Goal: Task Accomplishment & Management: Use online tool/utility

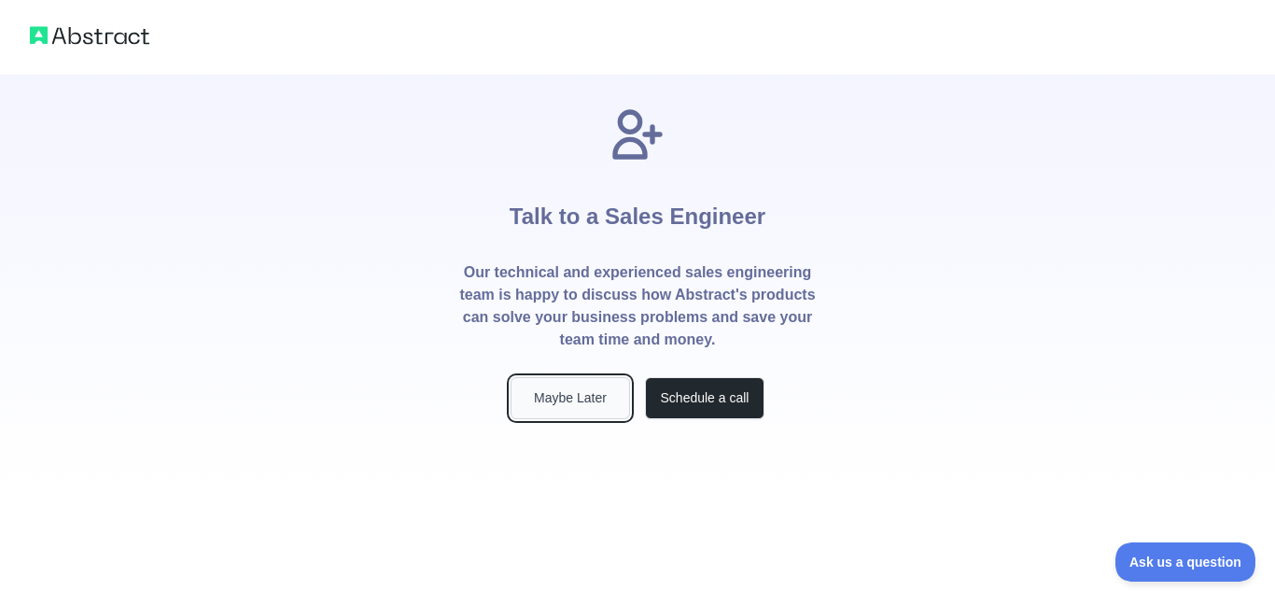
click at [579, 410] on button "Maybe Later" at bounding box center [569, 398] width 119 height 42
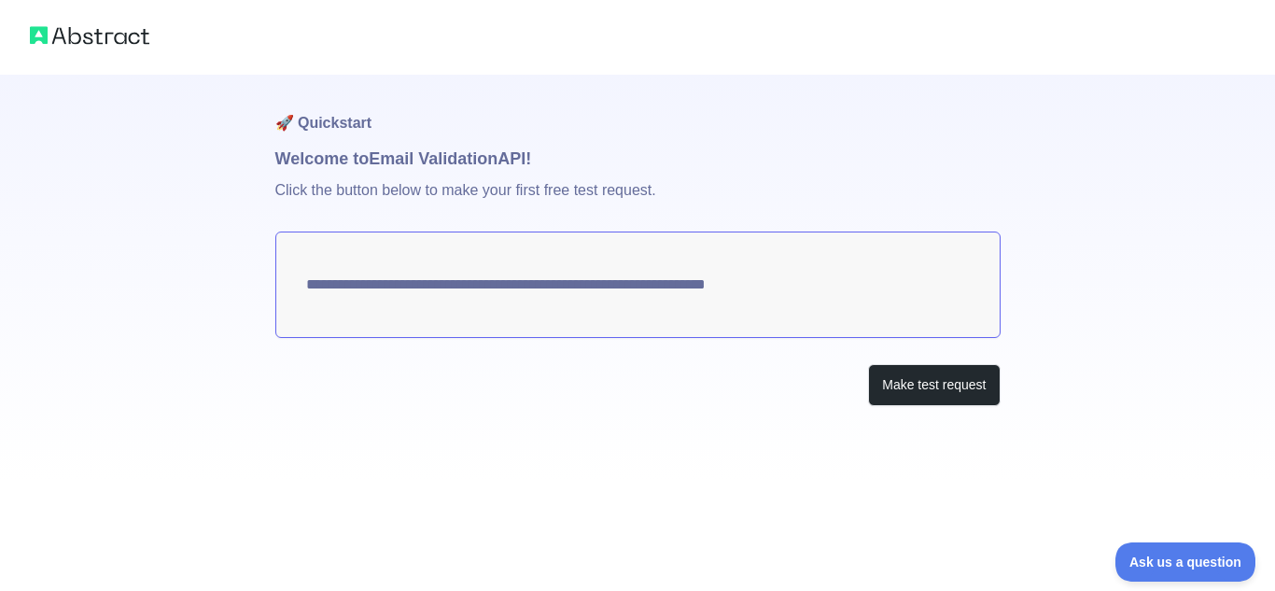
click at [855, 296] on textarea "**********" at bounding box center [637, 284] width 725 height 106
click at [587, 340] on div "**********" at bounding box center [637, 278] width 725 height 406
click at [921, 381] on button "Make test request" at bounding box center [934, 385] width 132 height 42
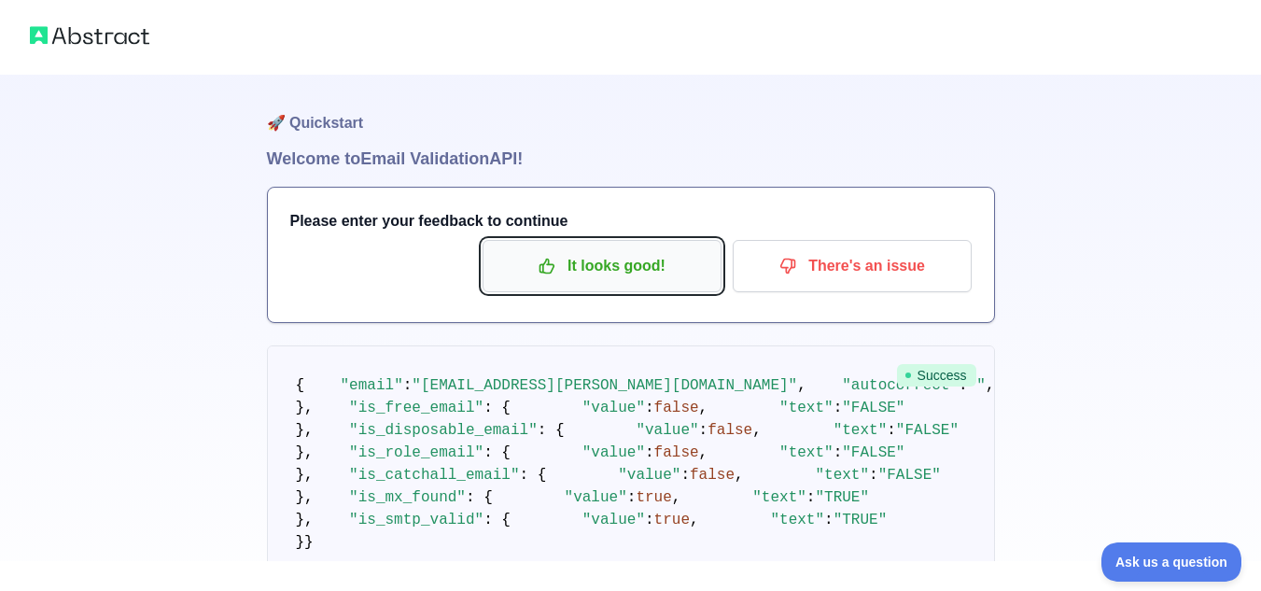
click at [664, 271] on p "It looks good!" at bounding box center [601, 266] width 211 height 32
click at [623, 264] on p "It looks good!" at bounding box center [601, 266] width 211 height 32
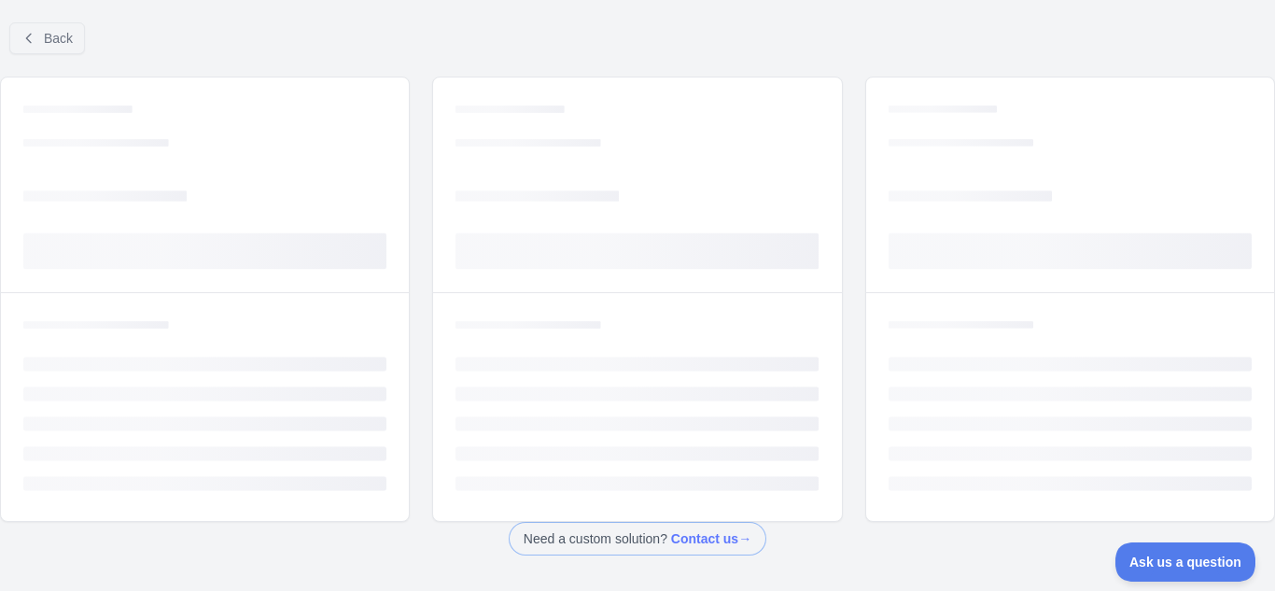
click at [943, 381] on ul "Loading... Loading... Loading... Loading... Loading..." at bounding box center [1069, 423] width 363 height 134
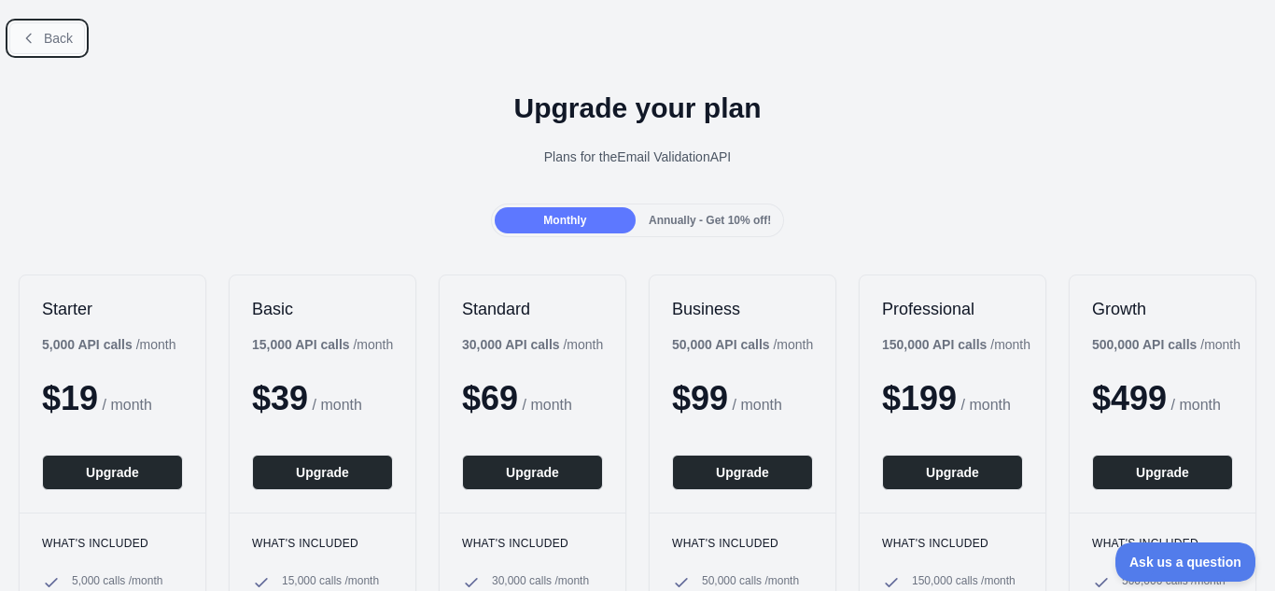
click at [57, 46] on span "Back" at bounding box center [58, 38] width 29 height 15
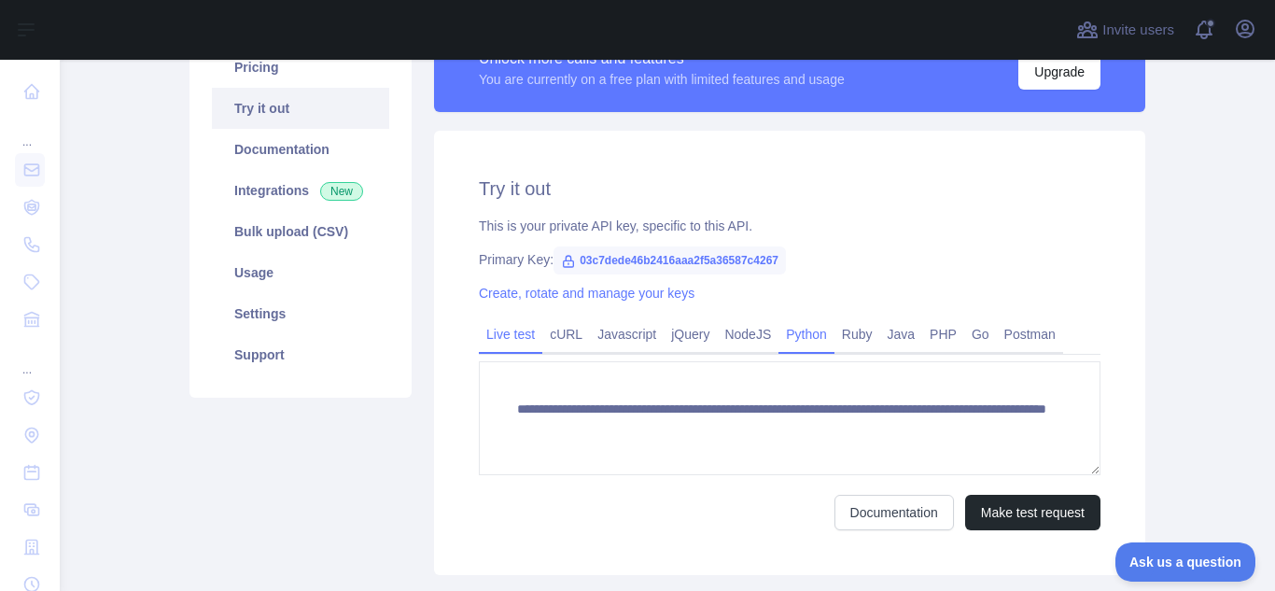
scroll to position [48, 0]
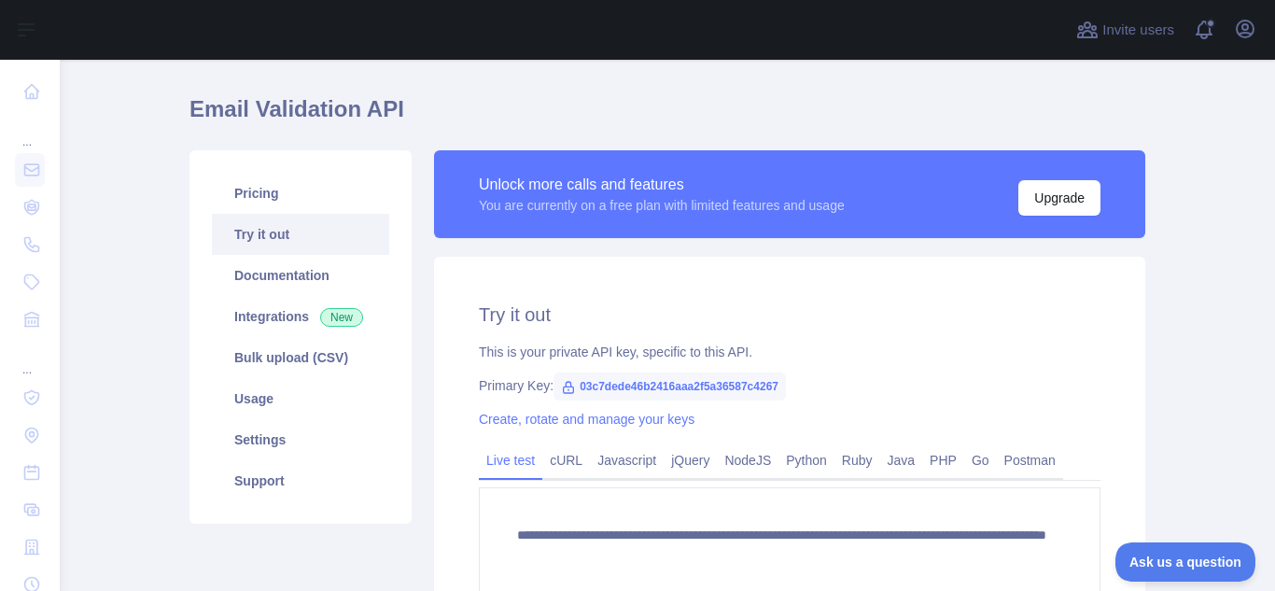
click at [742, 213] on div "You are currently on a free plan with limited features and usage" at bounding box center [662, 205] width 366 height 19
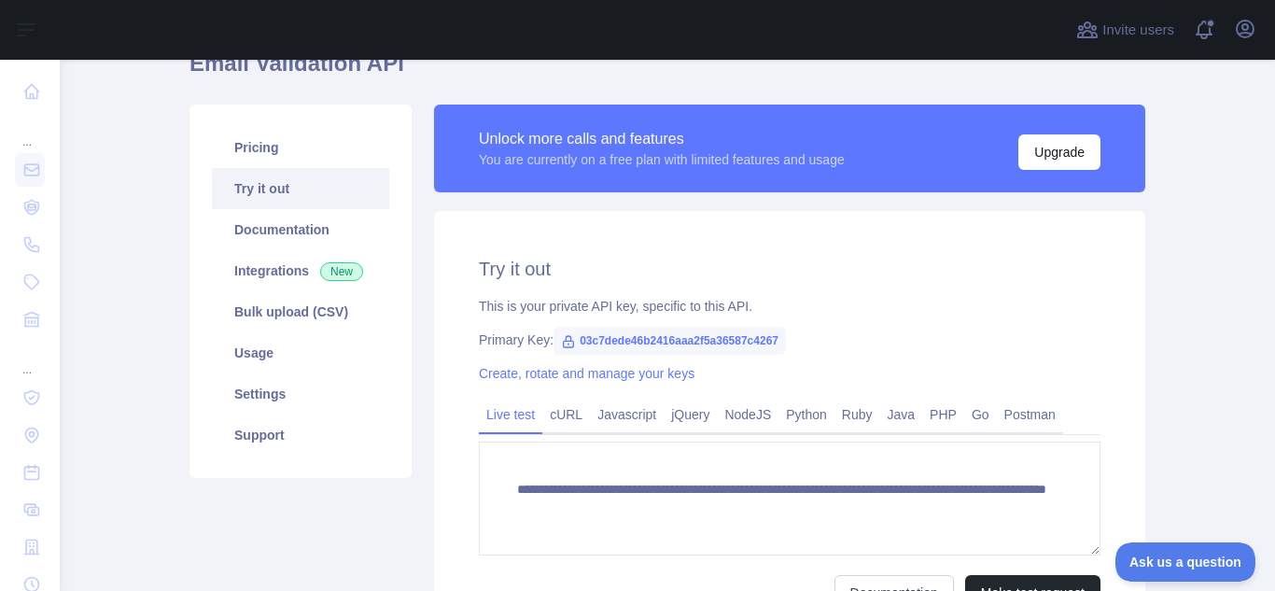
scroll to position [95, 0]
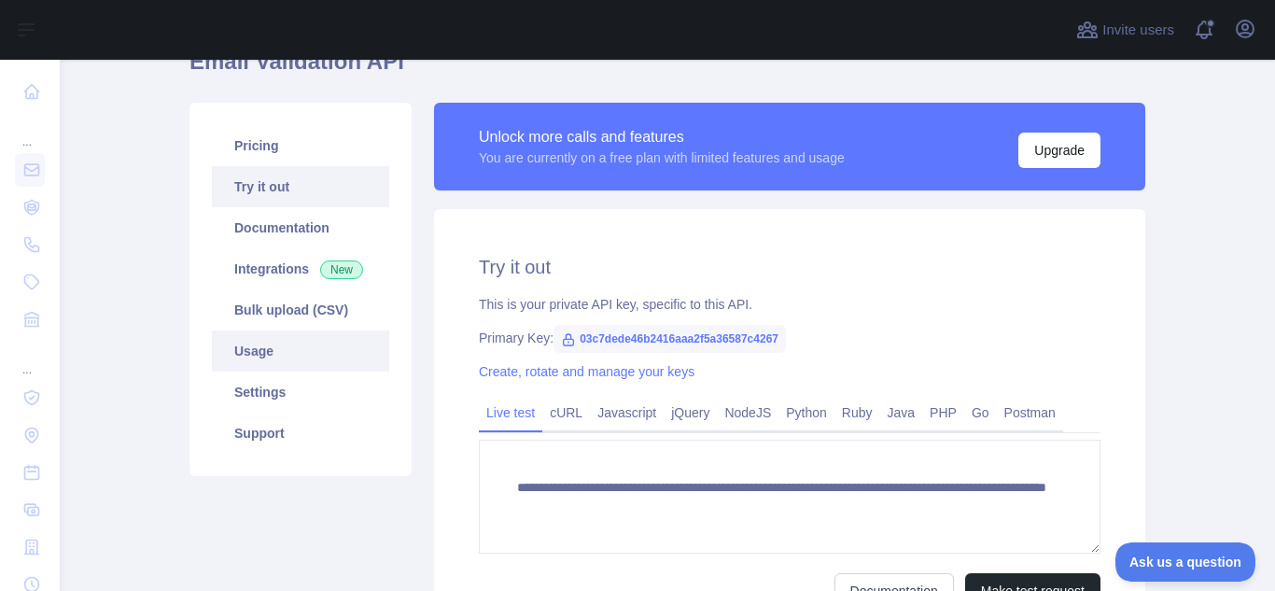
click at [251, 347] on link "Usage" at bounding box center [300, 350] width 177 height 41
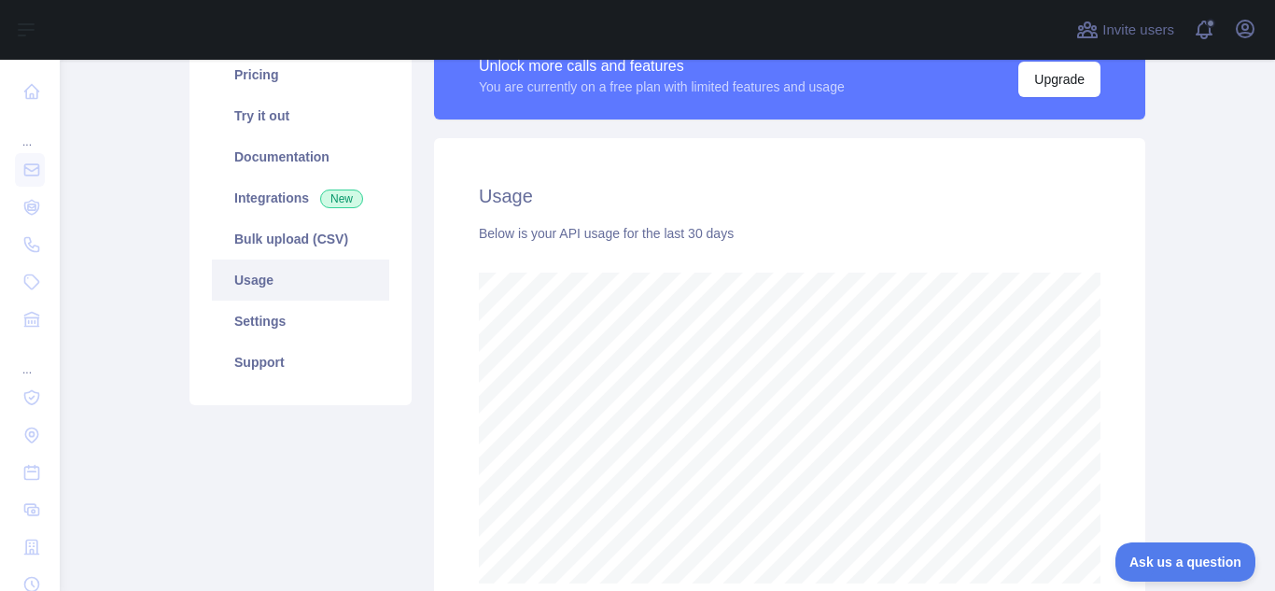
scroll to position [164, 0]
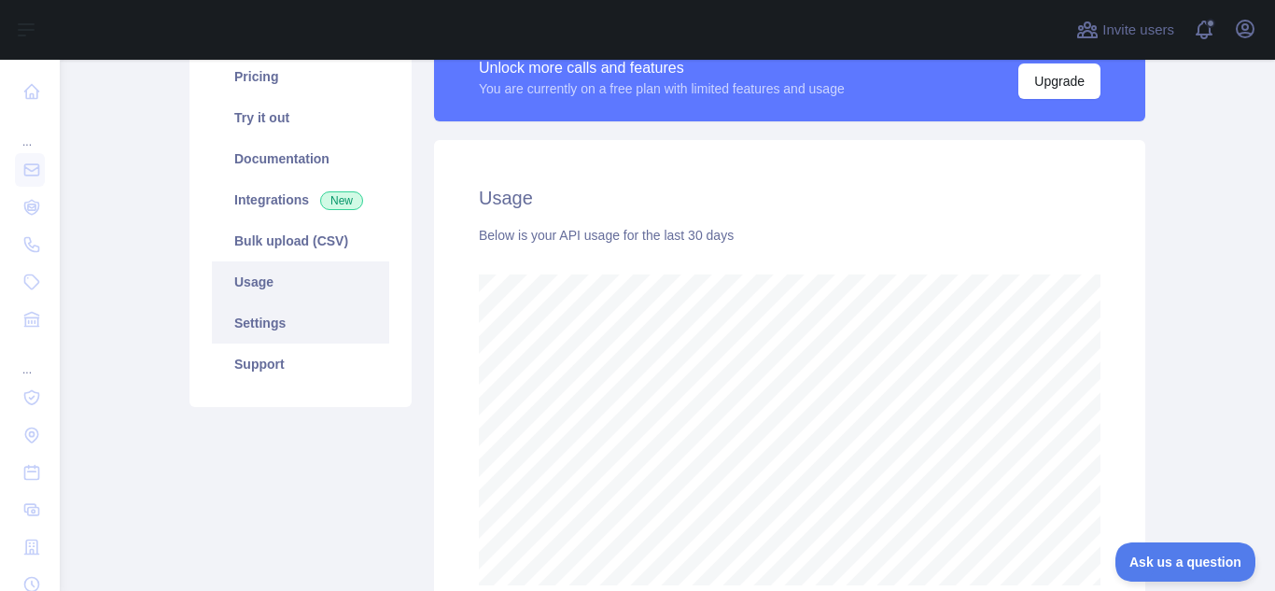
click at [269, 337] on link "Settings" at bounding box center [300, 322] width 177 height 41
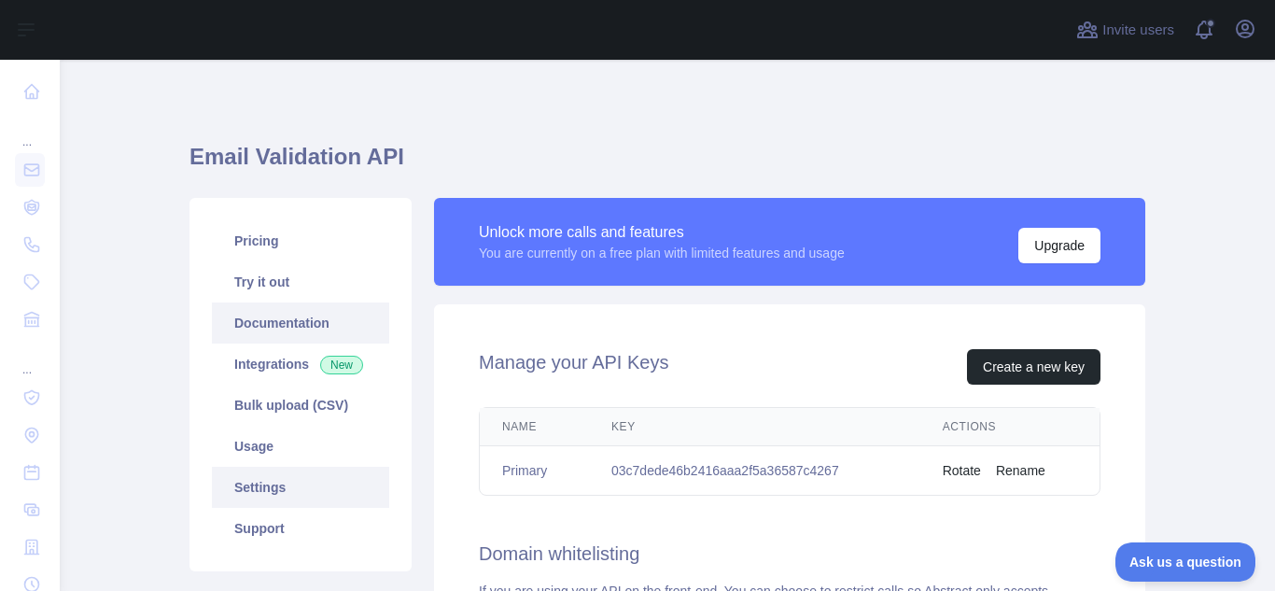
click at [255, 319] on link "Documentation" at bounding box center [300, 322] width 177 height 41
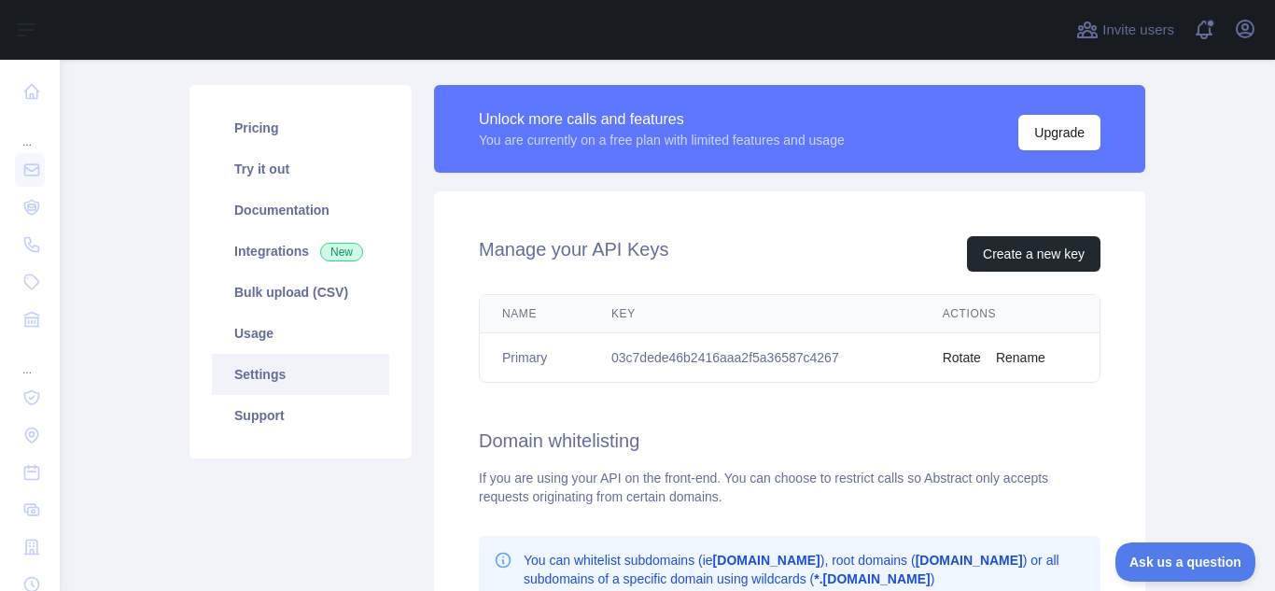
scroll to position [144, 0]
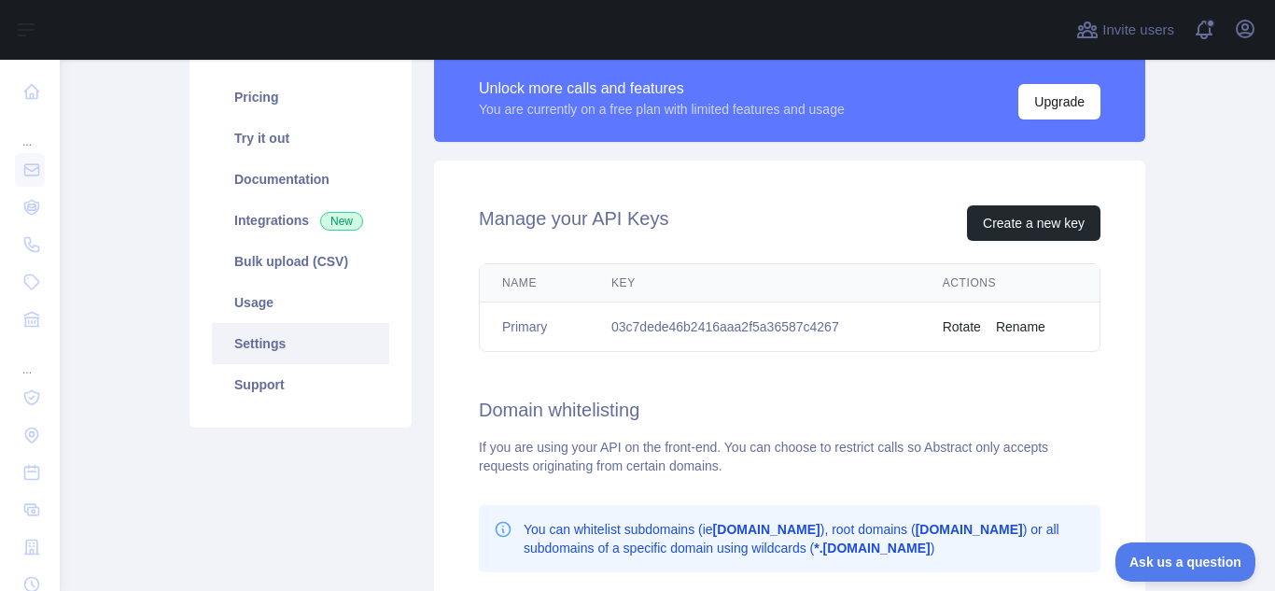
click at [843, 329] on td "03c7dede46b2416aaa2f5a36587c4267" at bounding box center [754, 326] width 331 height 49
drag, startPoint x: 848, startPoint y: 323, endPoint x: 605, endPoint y: 336, distance: 243.9
click at [605, 336] on td "03c7dede46b2416aaa2f5a36587c4267" at bounding box center [754, 326] width 331 height 49
copy td "03c7dede46b2416aaa2f5a36587c4267"
